Goal: Obtain resource: Download file/media

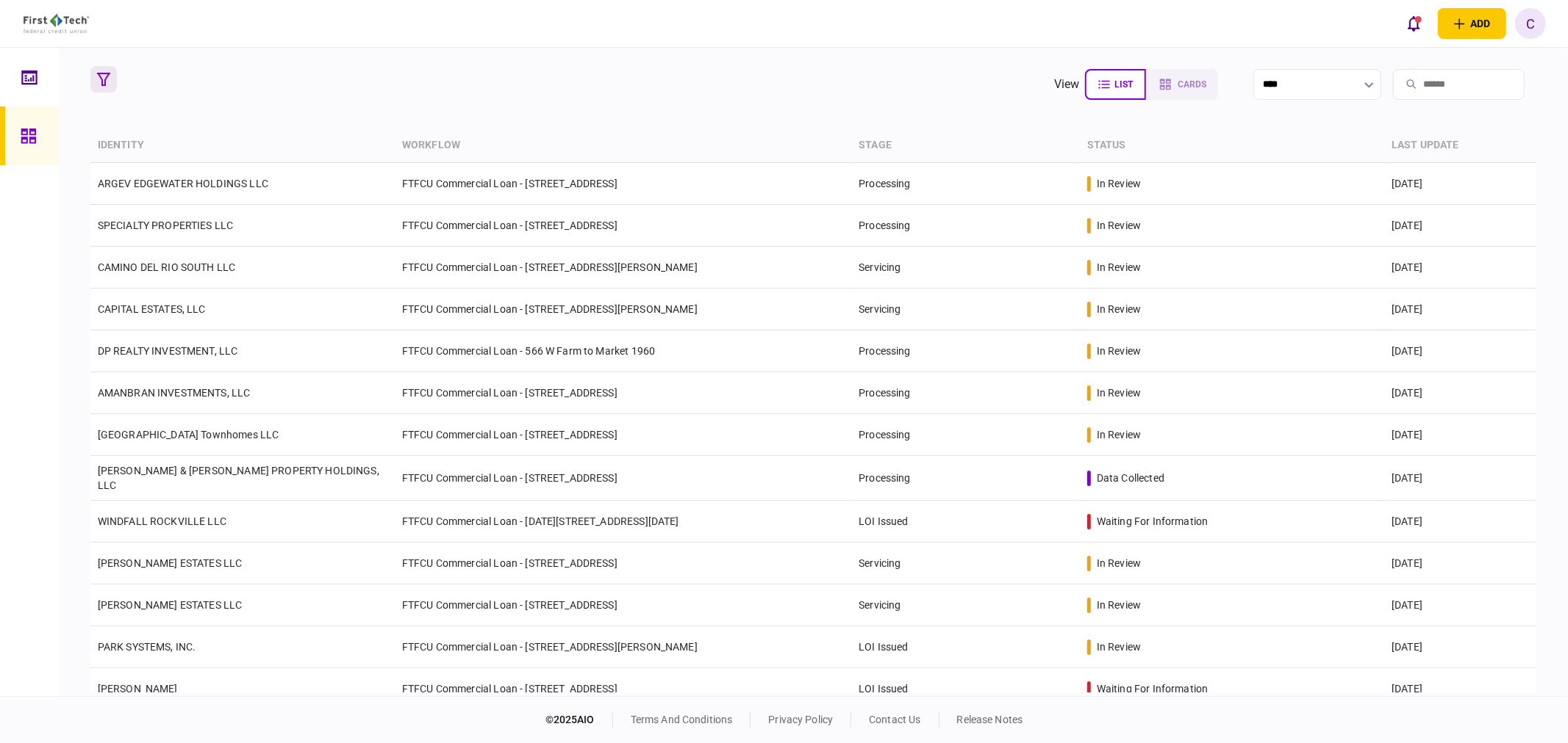
click at [106, 76] on icon "button" at bounding box center [103, 79] width 13 height 13
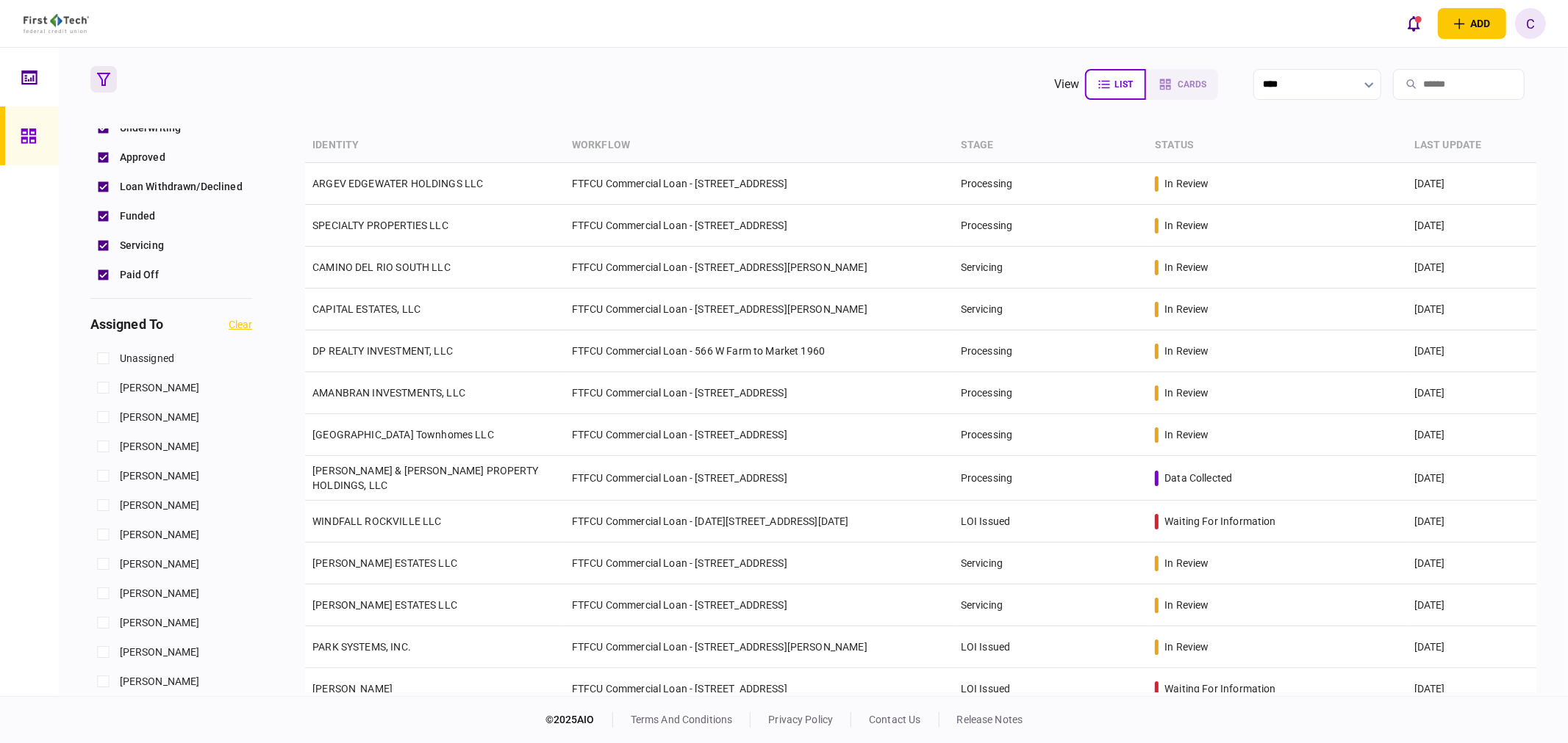
scroll to position [571, 0]
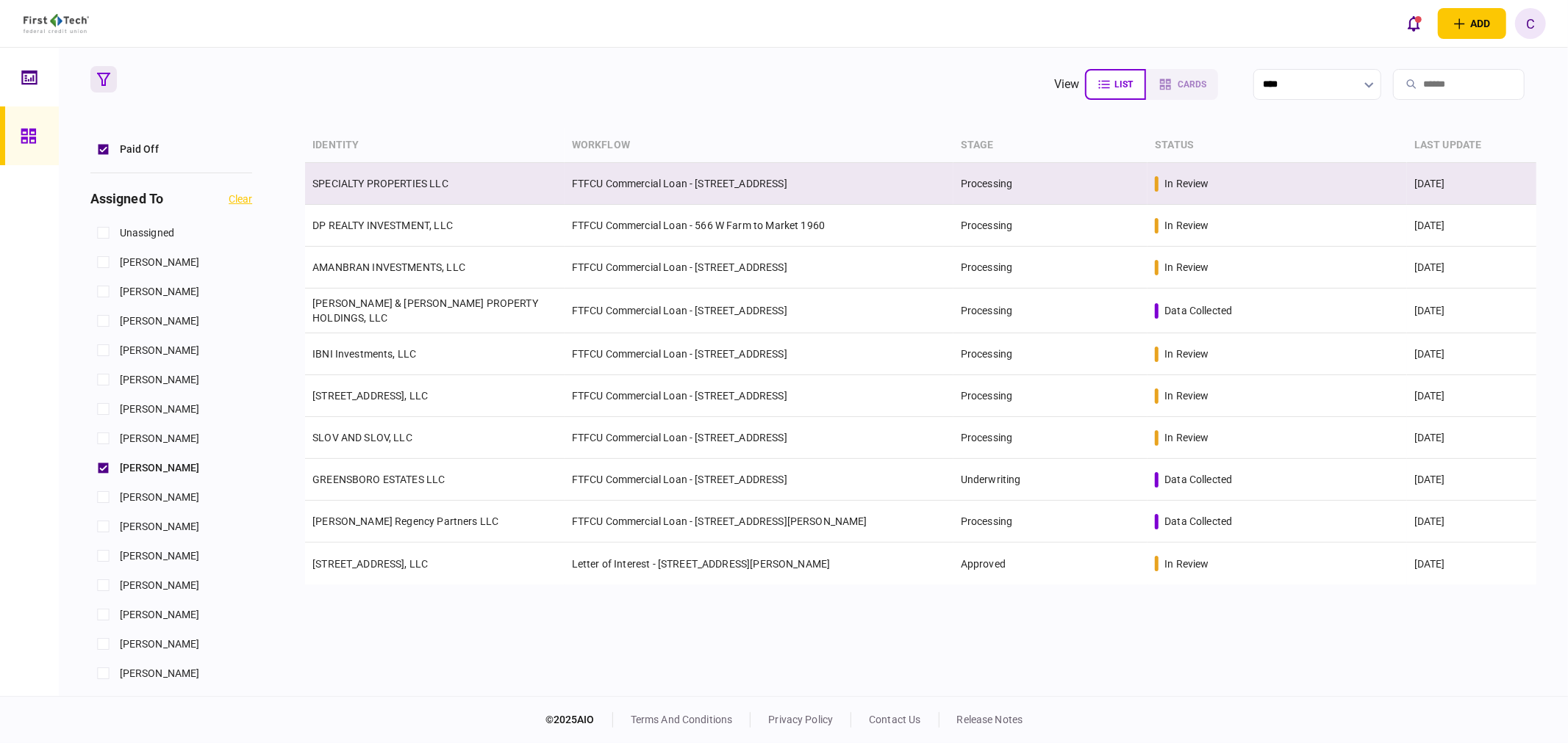
click at [678, 201] on td "FTFCU Commercial Loan - [STREET_ADDRESS]" at bounding box center [759, 184] width 388 height 42
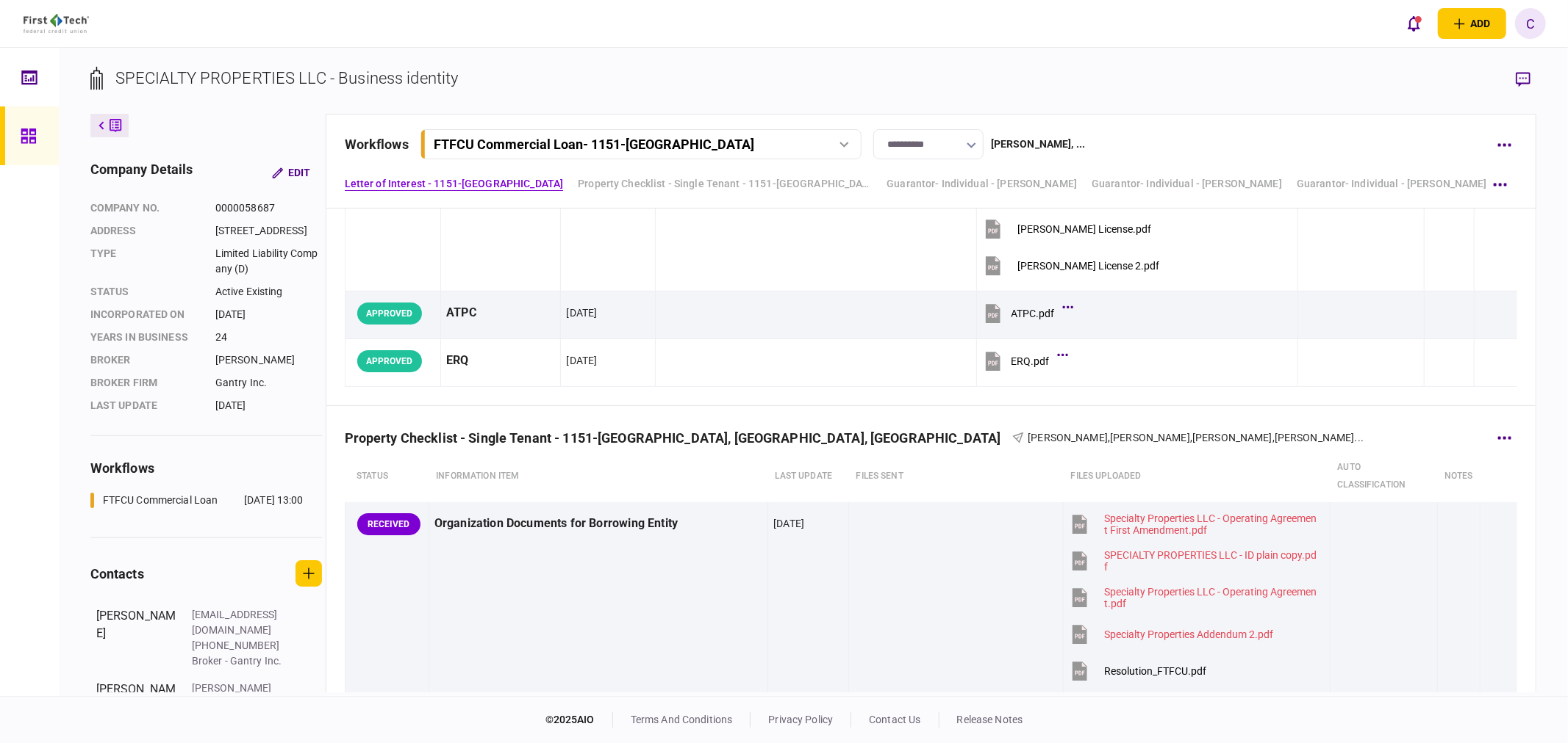
scroll to position [571, 0]
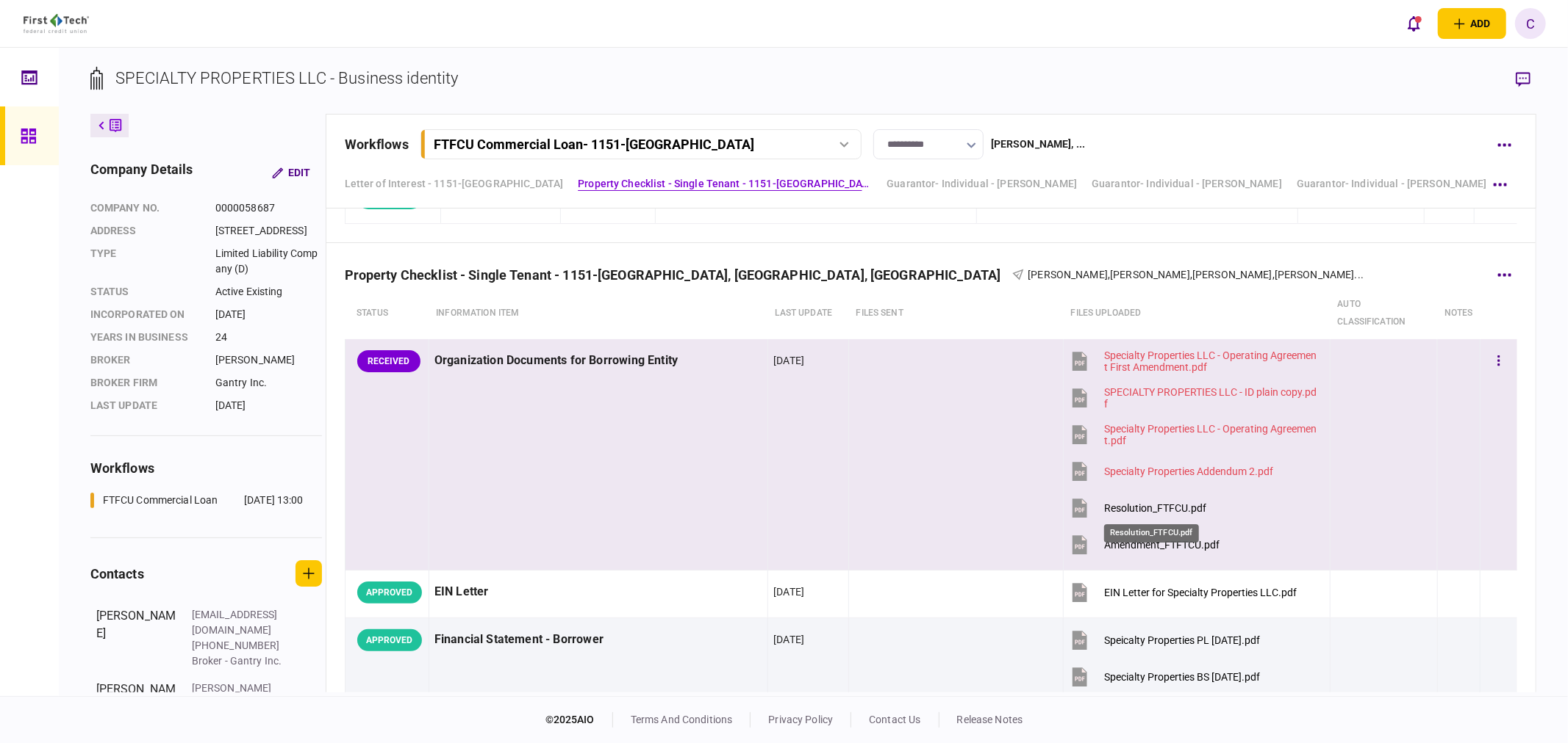
click at [1166, 508] on div "Resolution_FTFCU.pdf" at bounding box center [1154, 509] width 102 height 12
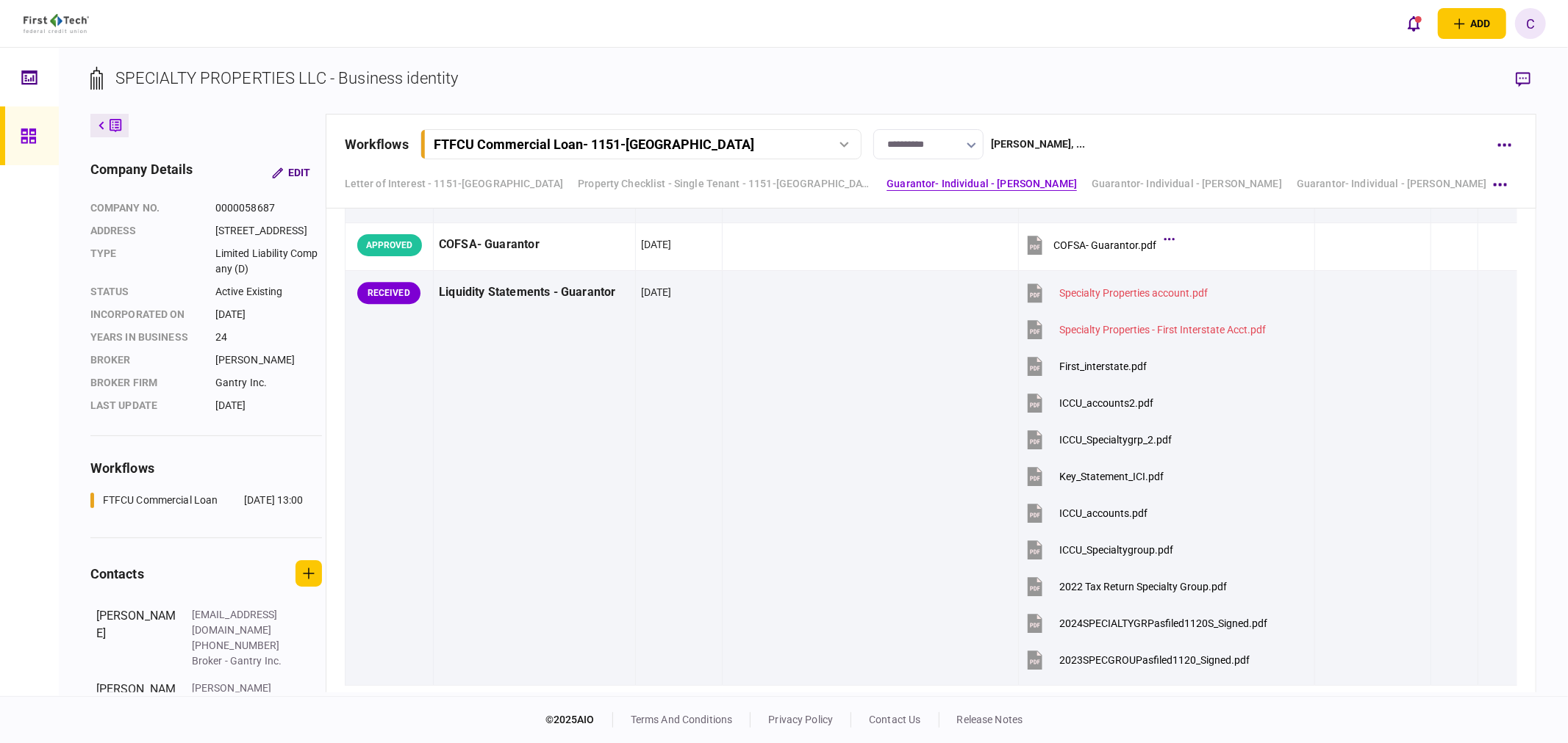
scroll to position [3509, 0]
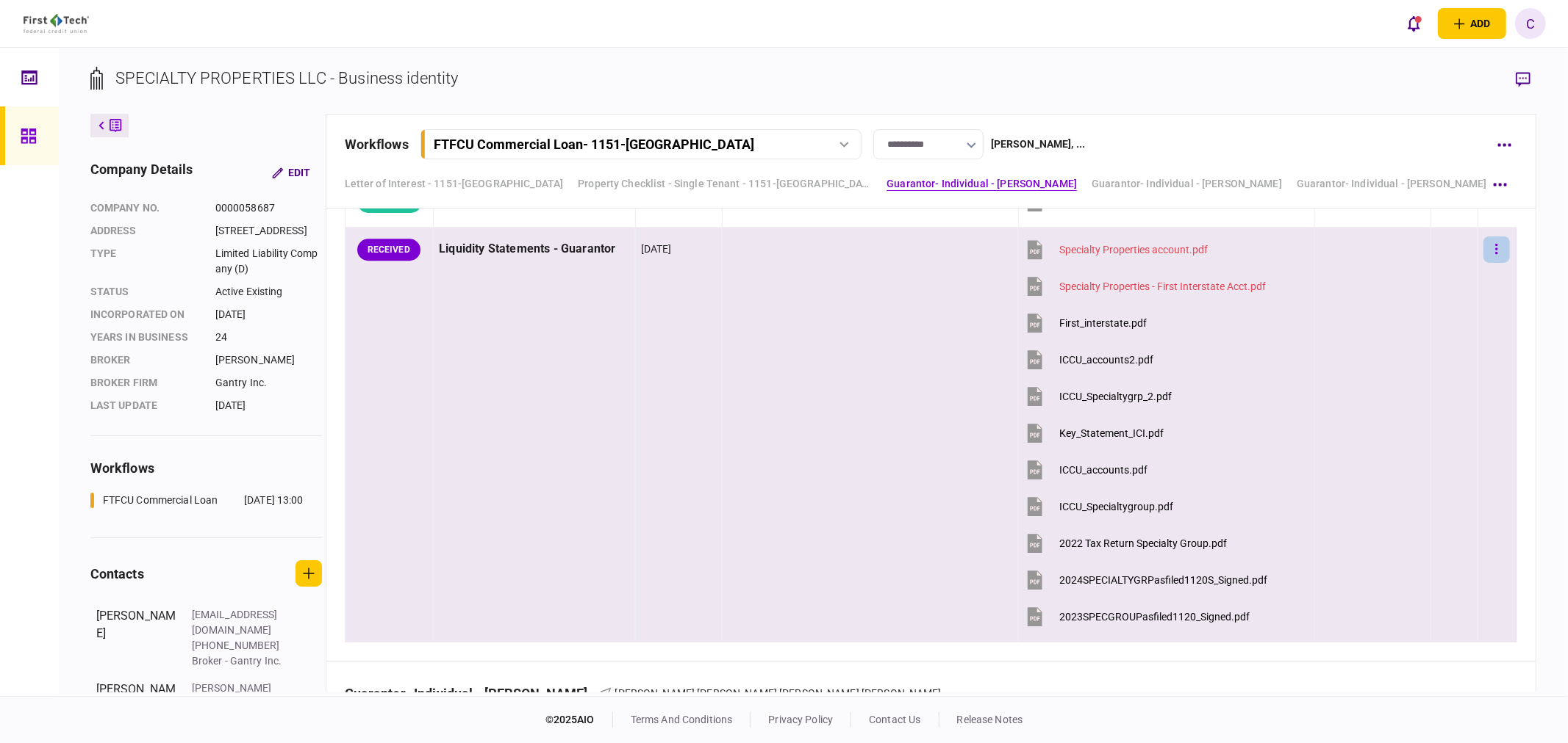
click at [1488, 246] on button "button" at bounding box center [1496, 250] width 27 height 27
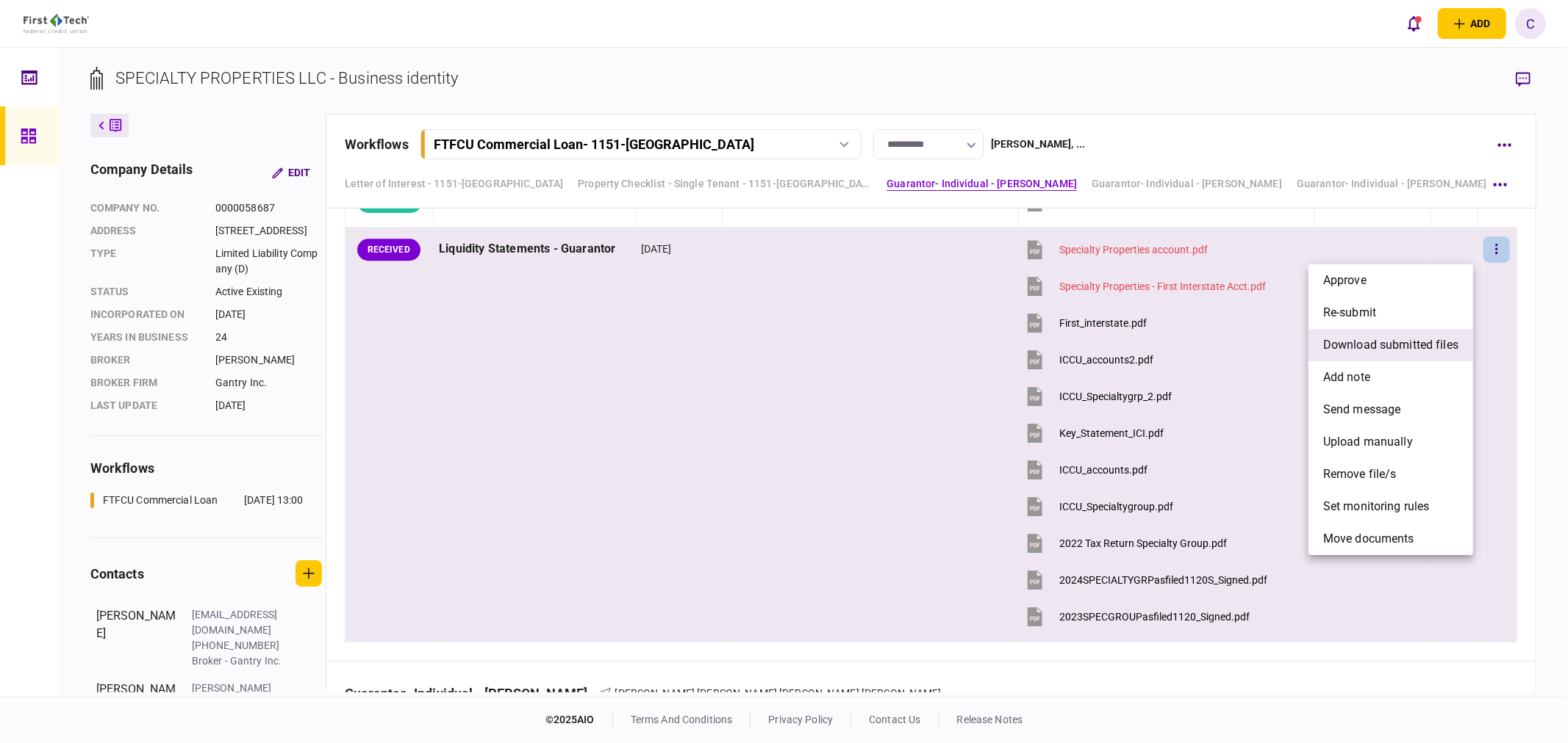
click at [1391, 340] on span "download submitted files" at bounding box center [1390, 345] width 135 height 18
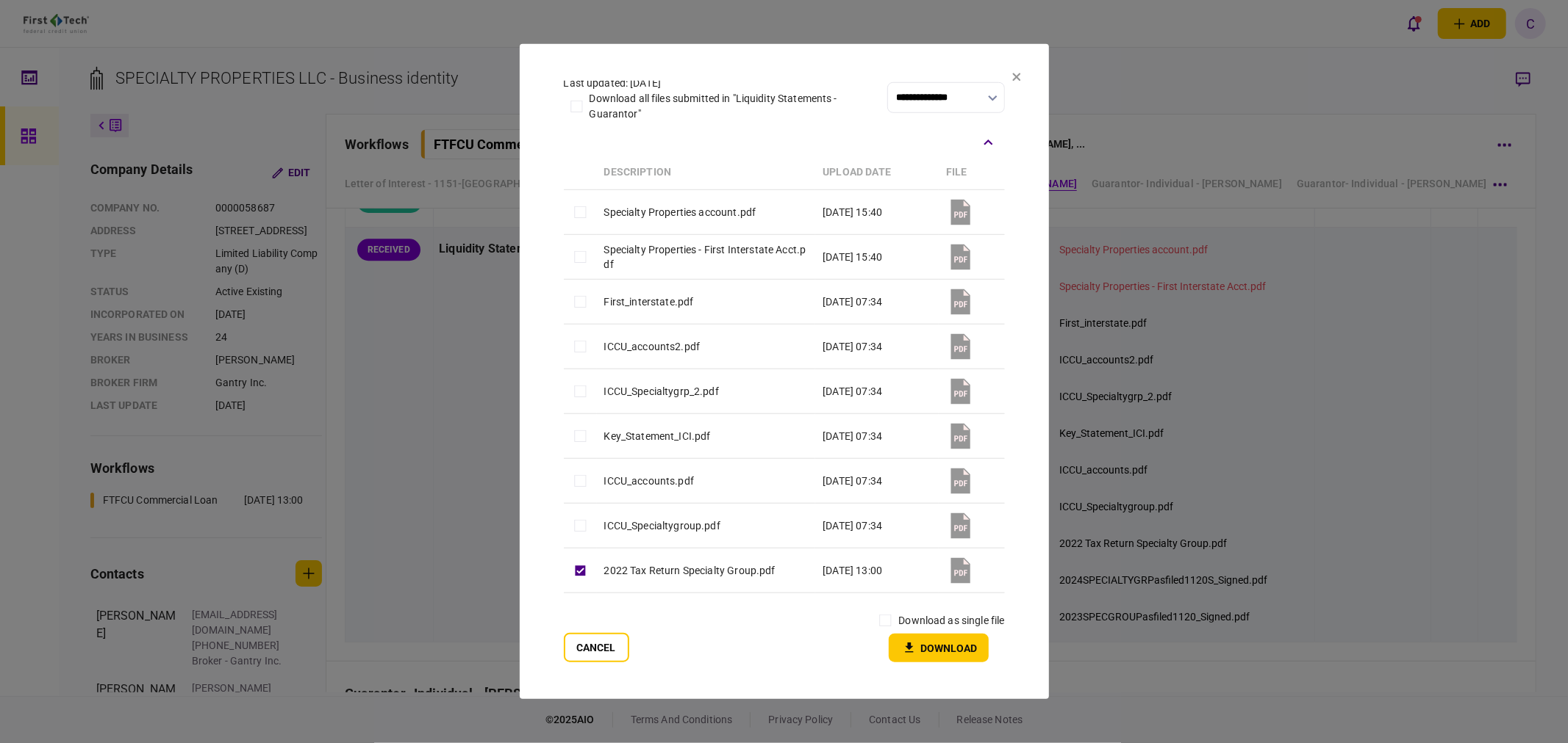
scroll to position [105, 0]
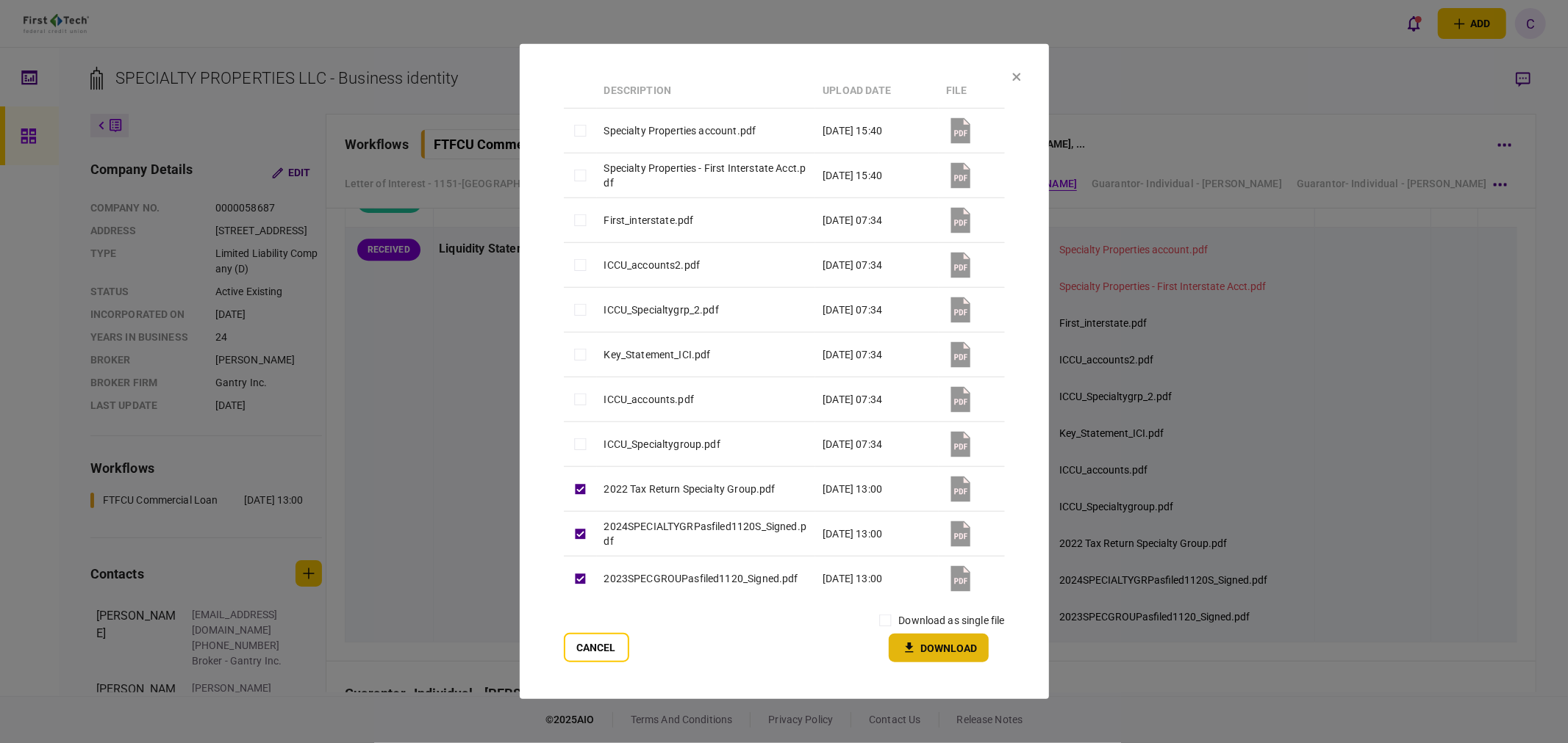
click at [926, 655] on button "Download" at bounding box center [938, 648] width 100 height 29
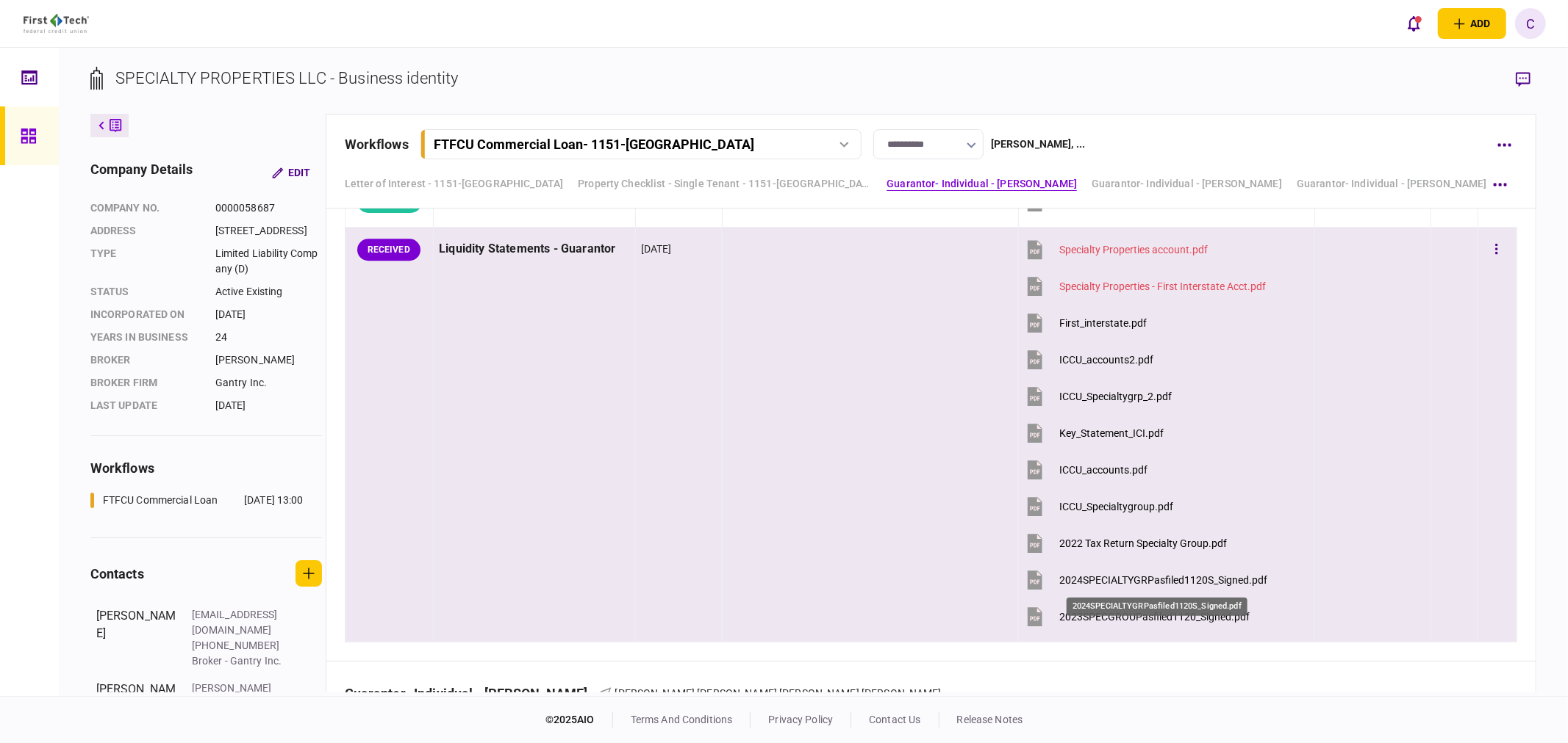
click at [1139, 582] on div "2024SPECIALTYGRPasfiled1120S_Signed.pdf" at bounding box center [1163, 581] width 208 height 12
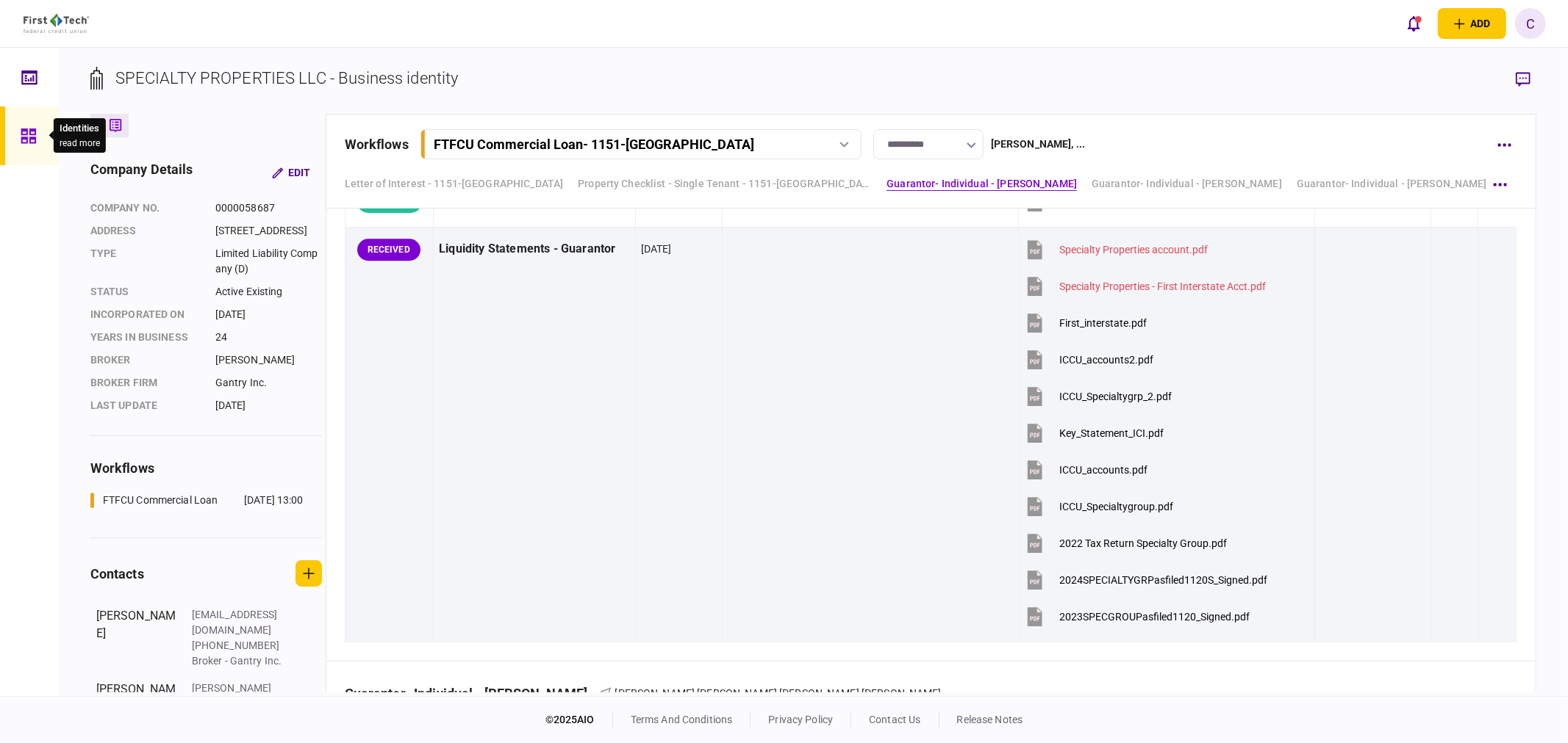
click at [31, 133] on icon at bounding box center [28, 136] width 16 height 17
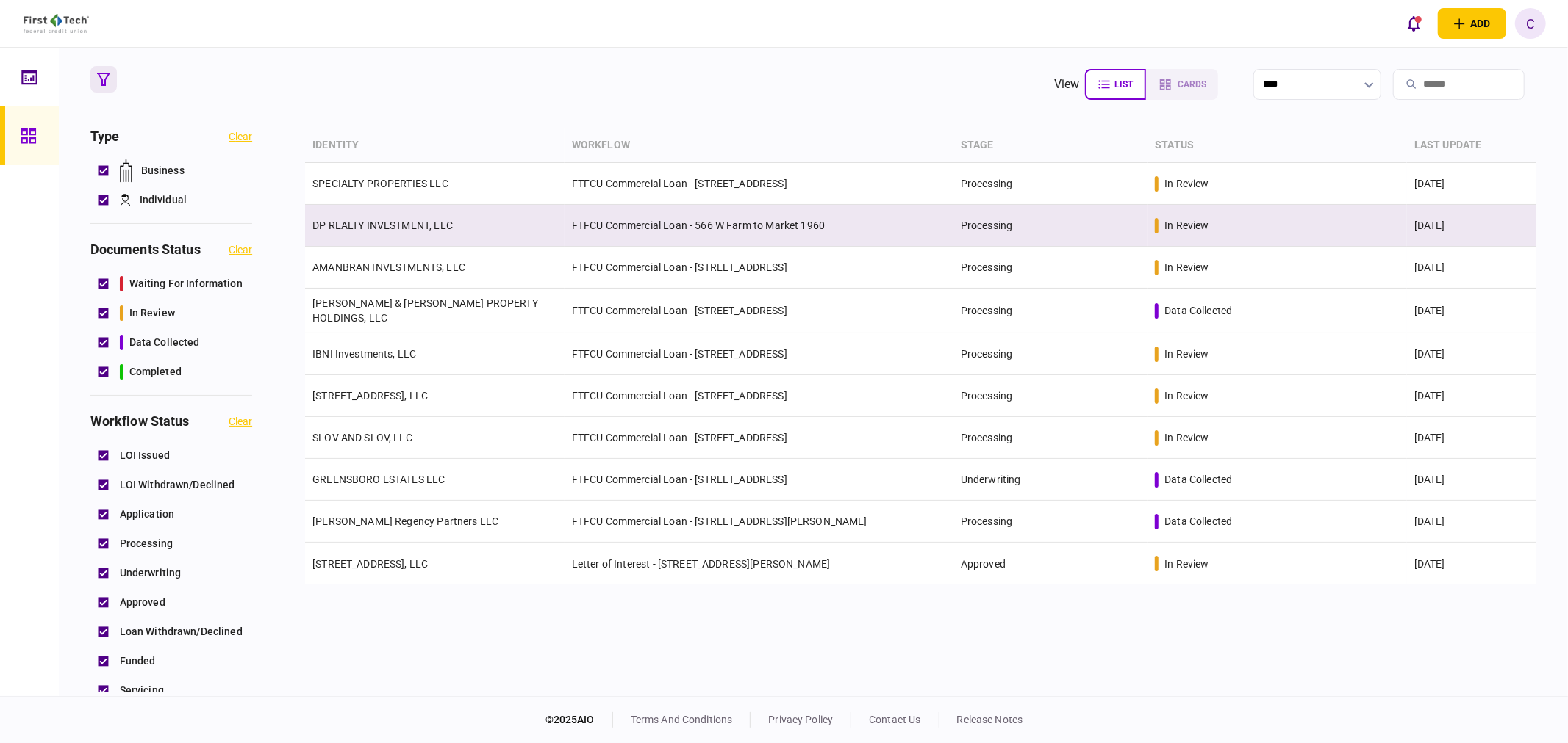
click at [399, 221] on link "DP REALTY INVESTMENT, LLC" at bounding box center [382, 226] width 140 height 12
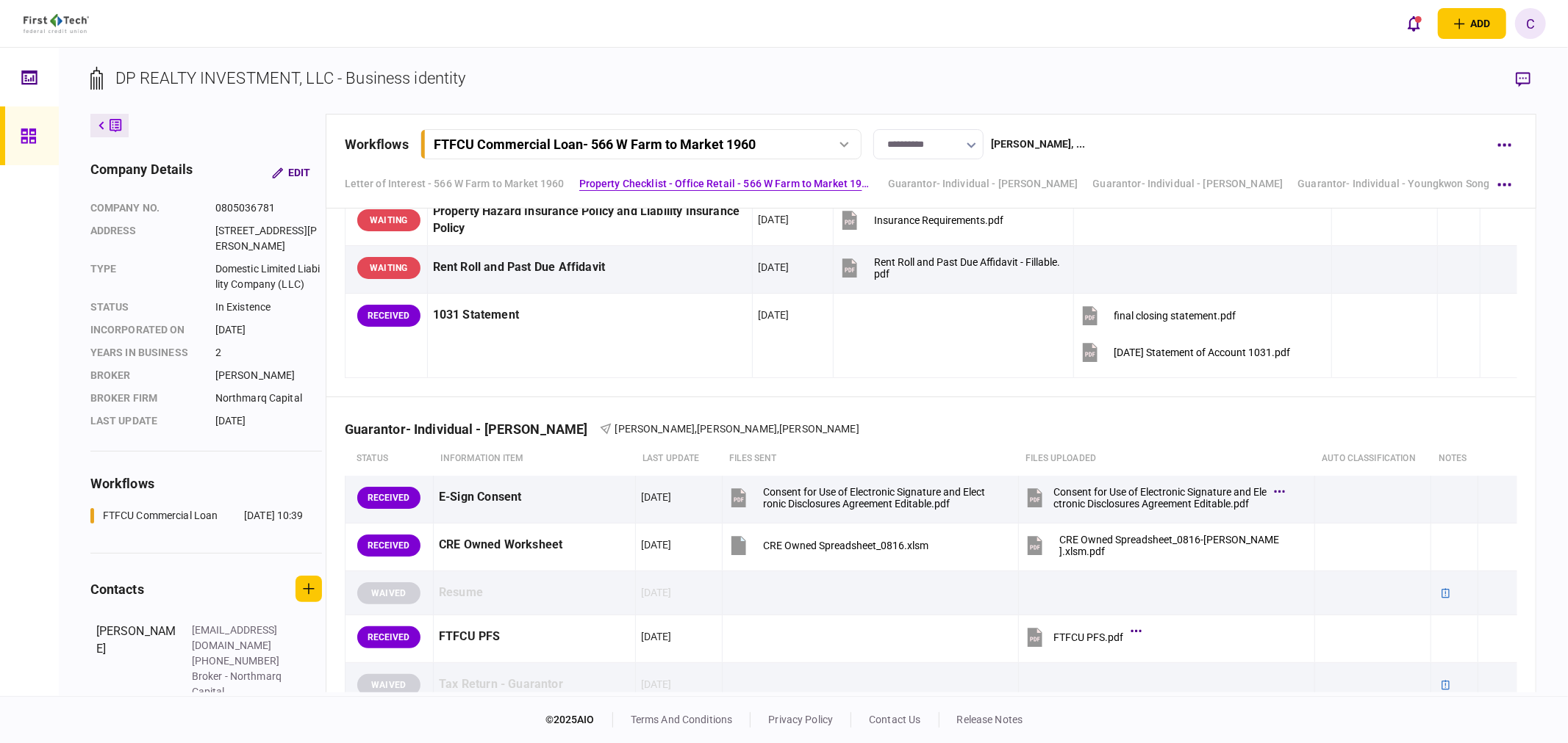
scroll to position [2040, 0]
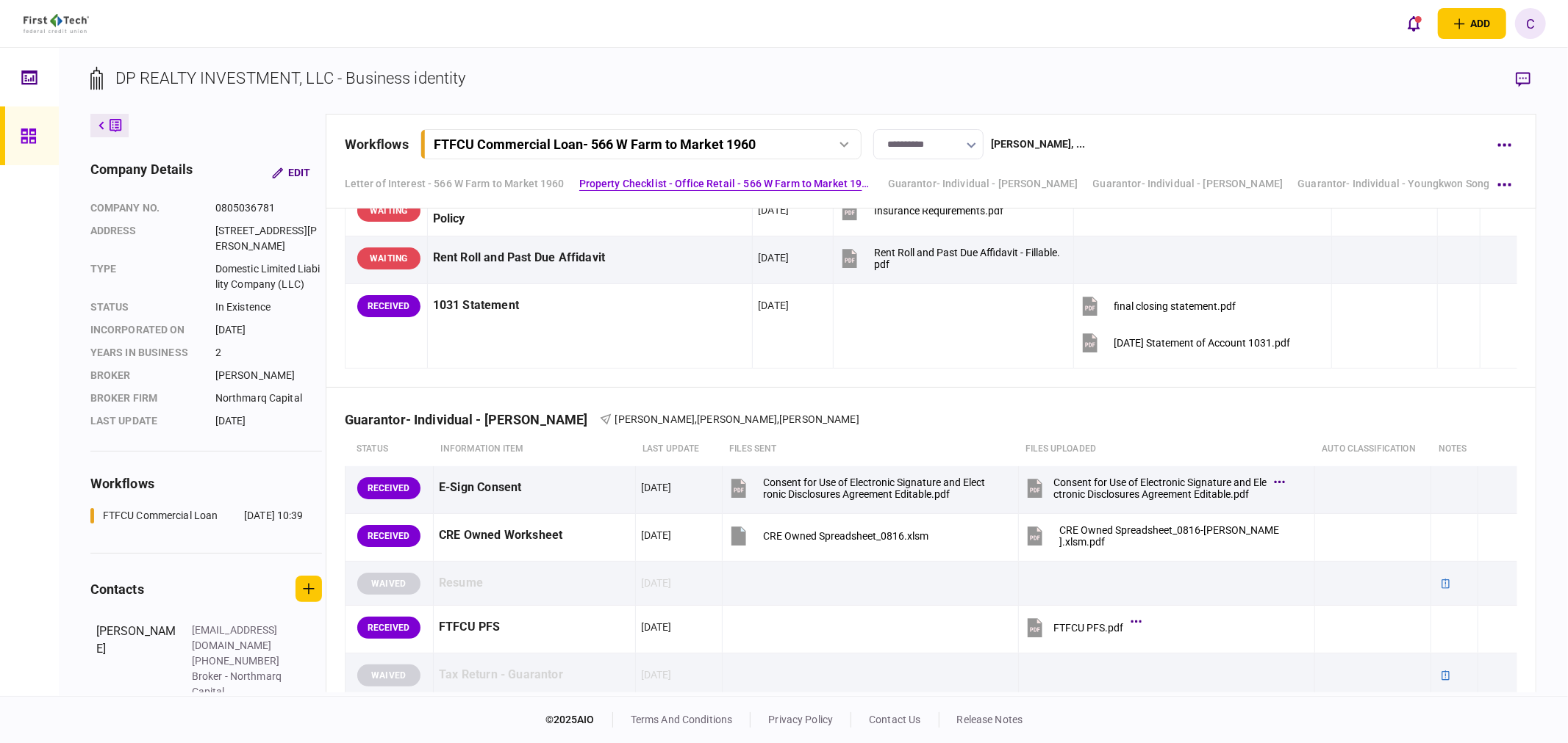
click at [24, 140] on icon at bounding box center [28, 136] width 16 height 17
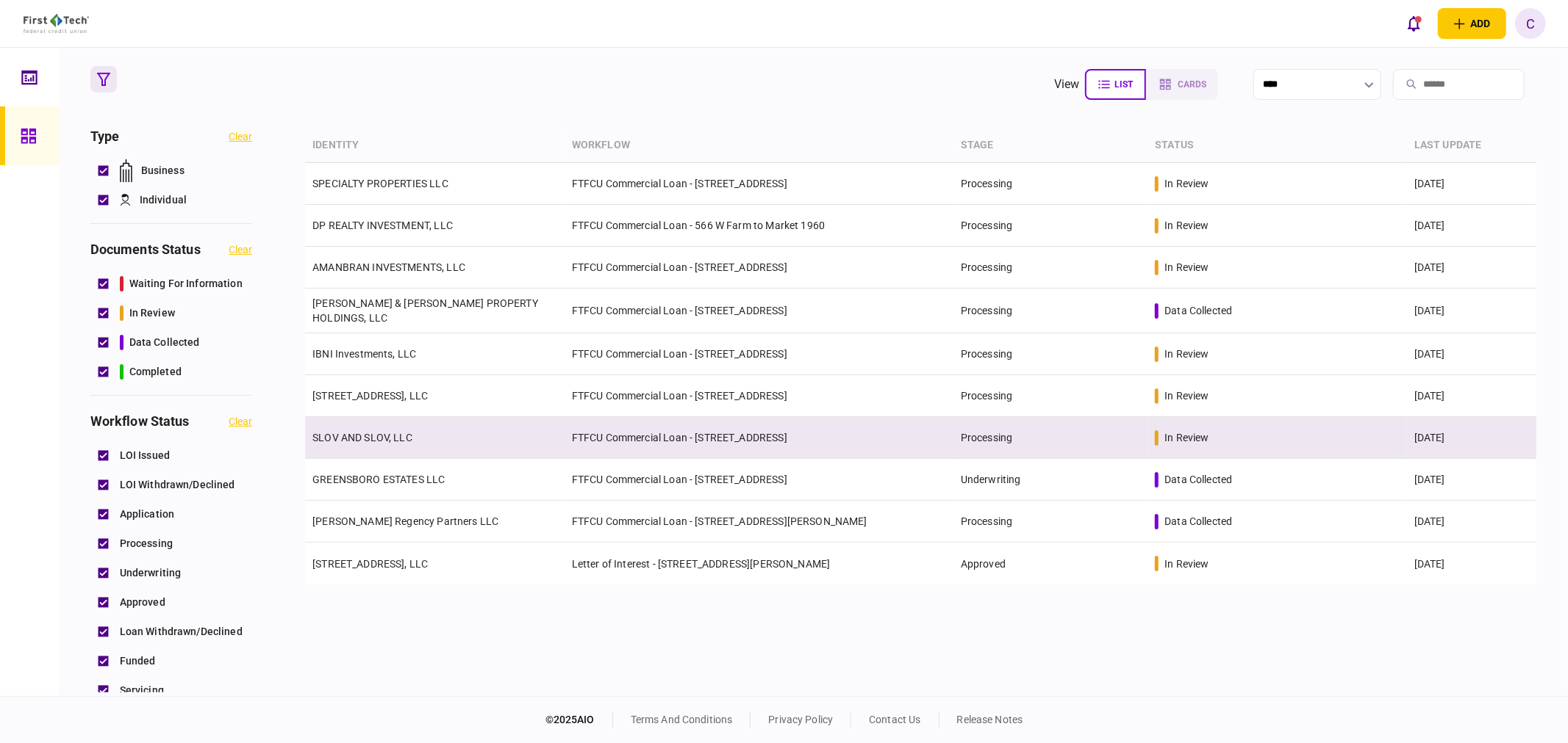
click at [372, 435] on link "SLOV AND SLOV, LLC" at bounding box center [362, 438] width 100 height 12
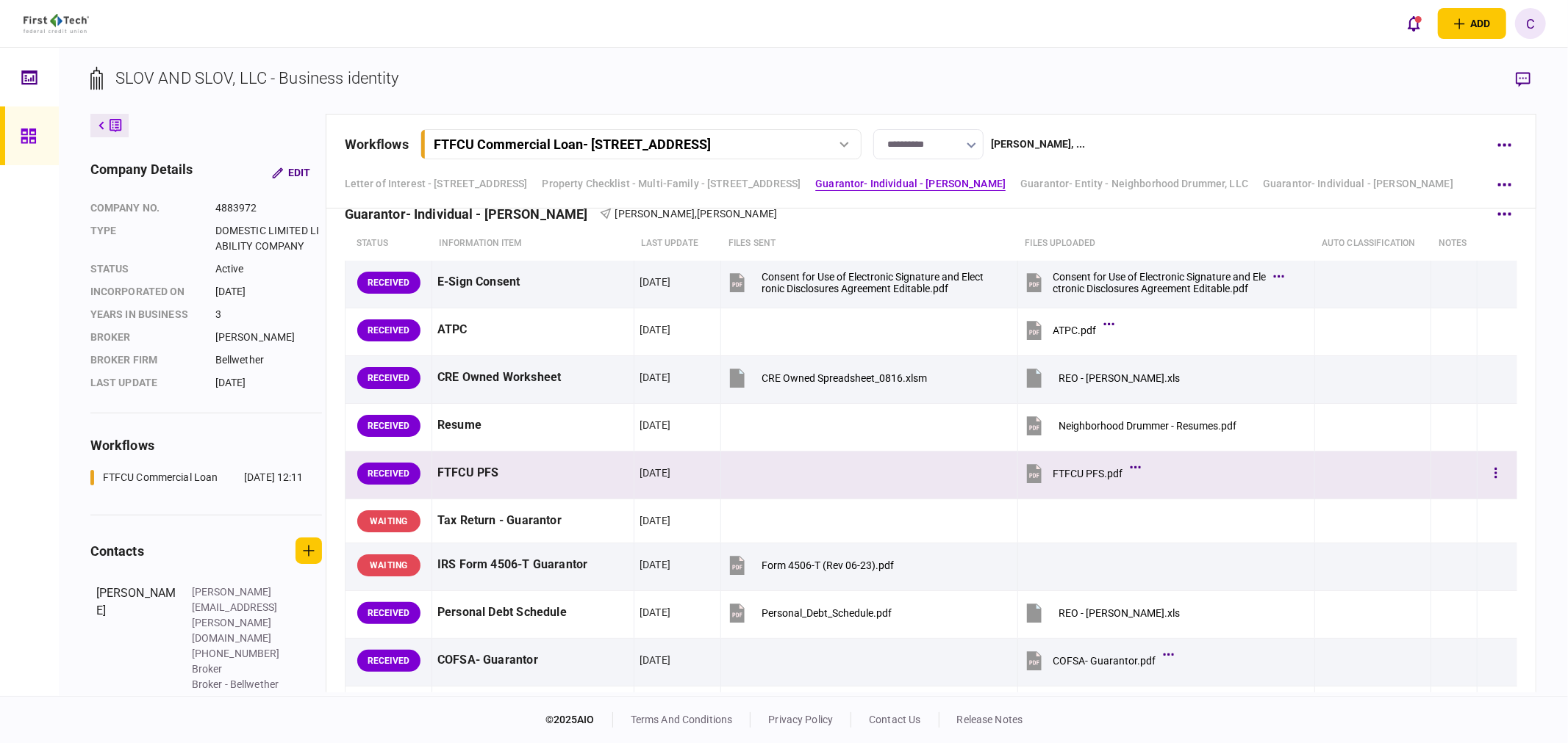
scroll to position [1551, 0]
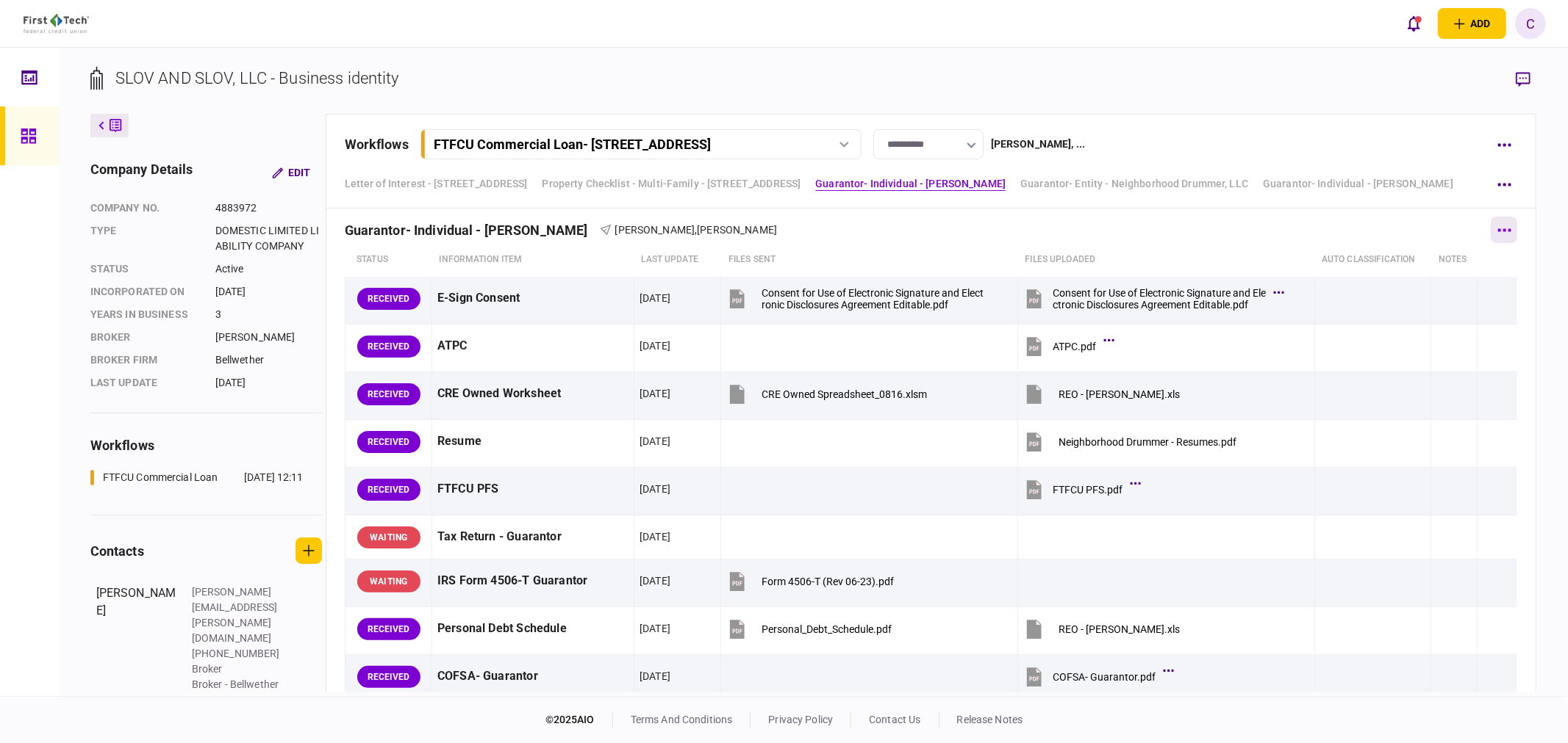
click at [1502, 226] on button "button" at bounding box center [1503, 229] width 27 height 27
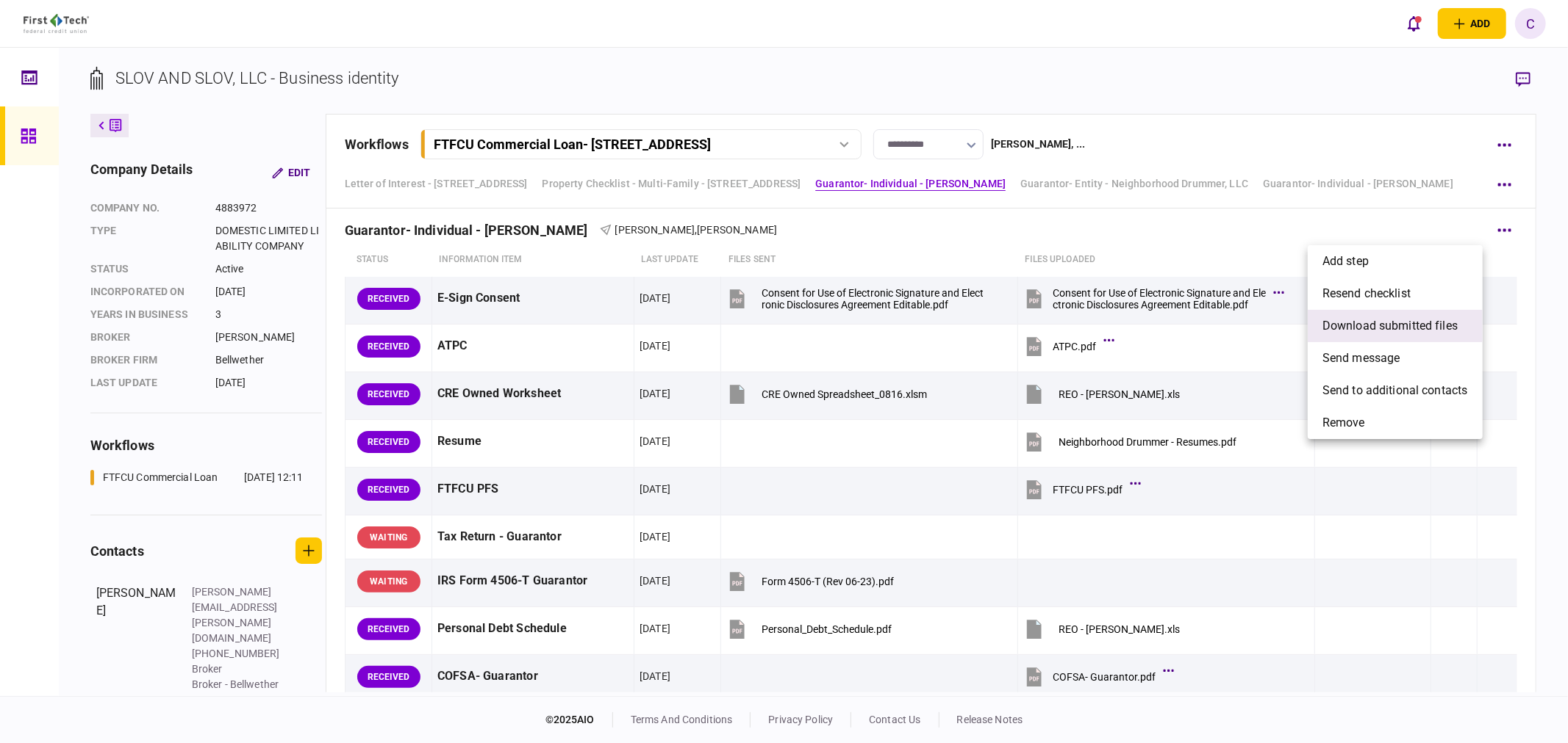
click at [1358, 326] on span "download submitted files" at bounding box center [1390, 326] width 135 height 18
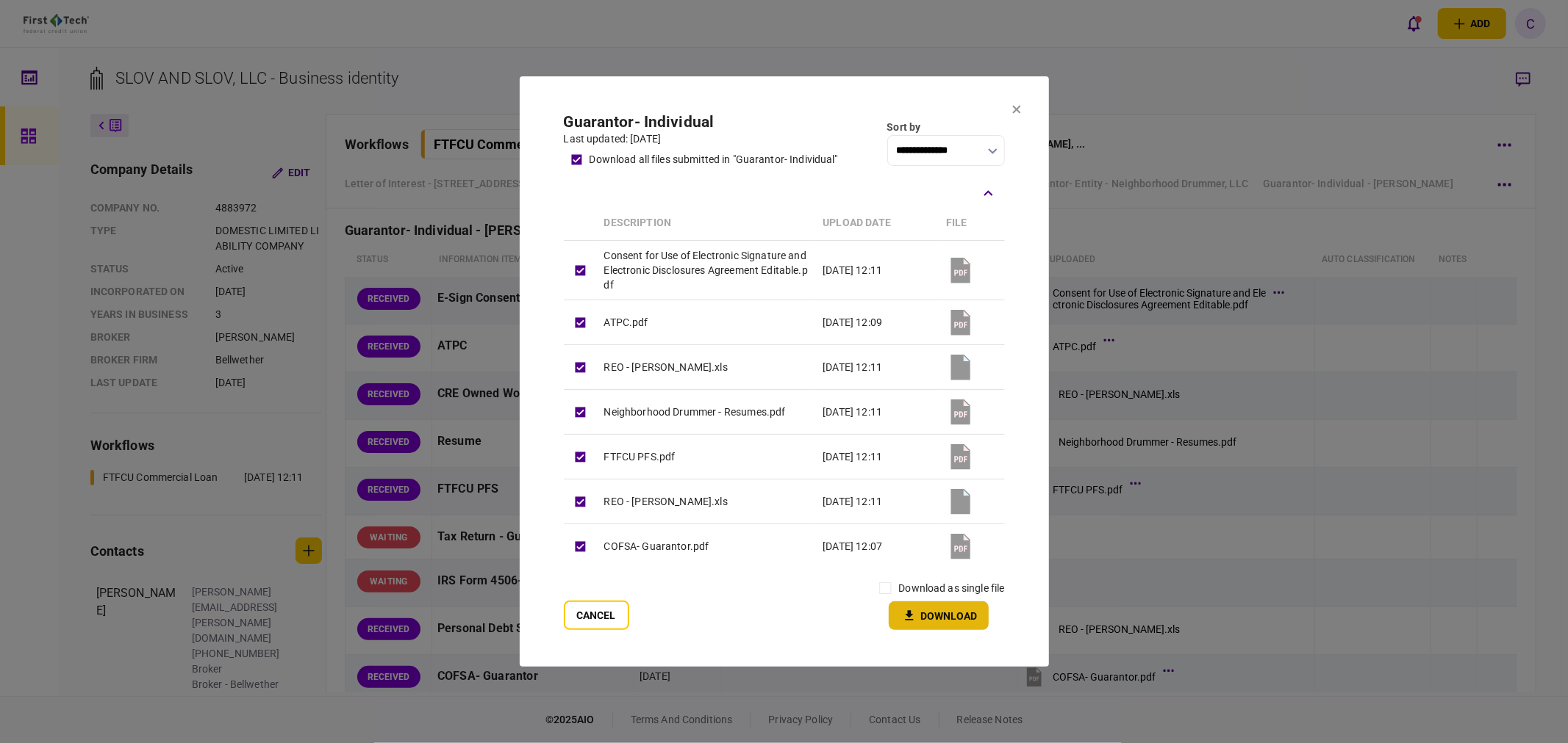
click at [914, 616] on icon "button" at bounding box center [908, 616] width 18 height 14
